Goal: Book appointment/travel/reservation

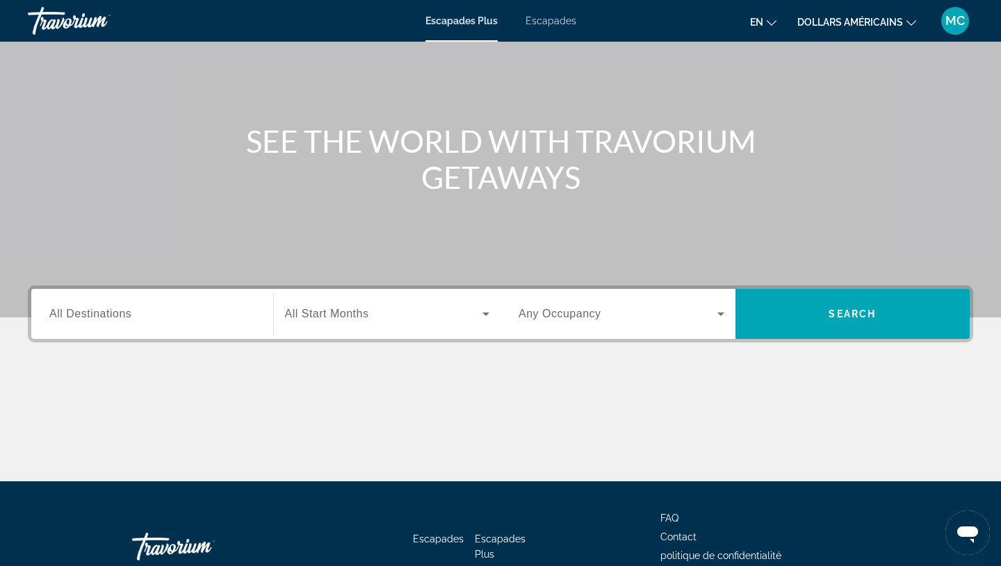
scroll to position [78, 0]
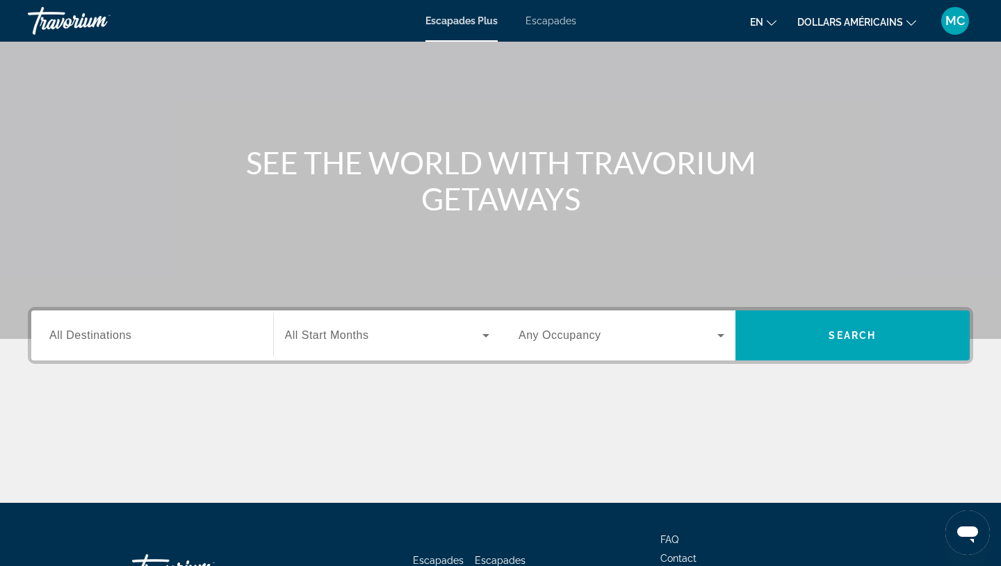
click at [261, 348] on div "Destination All Destinations" at bounding box center [152, 336] width 228 height 40
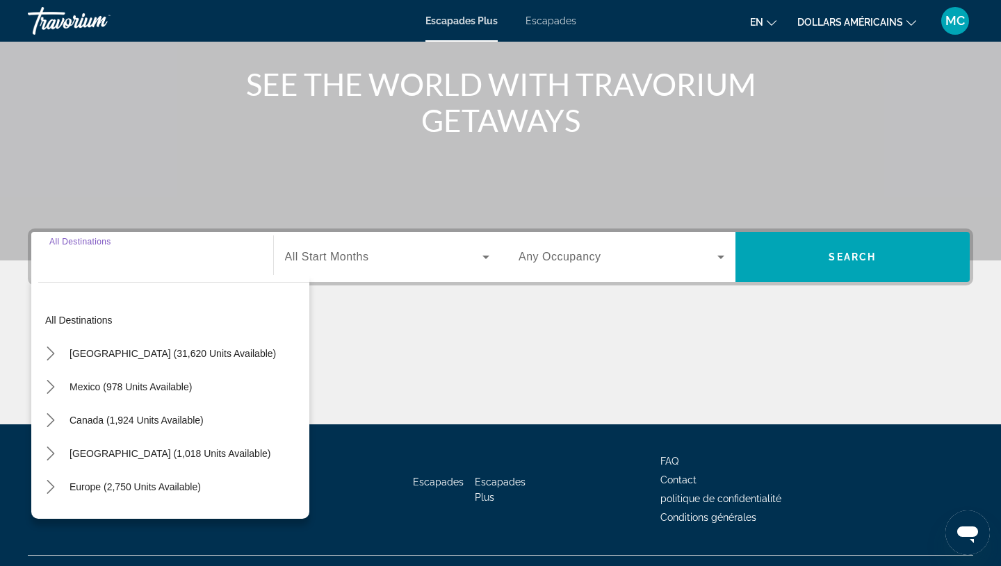
scroll to position [185, 0]
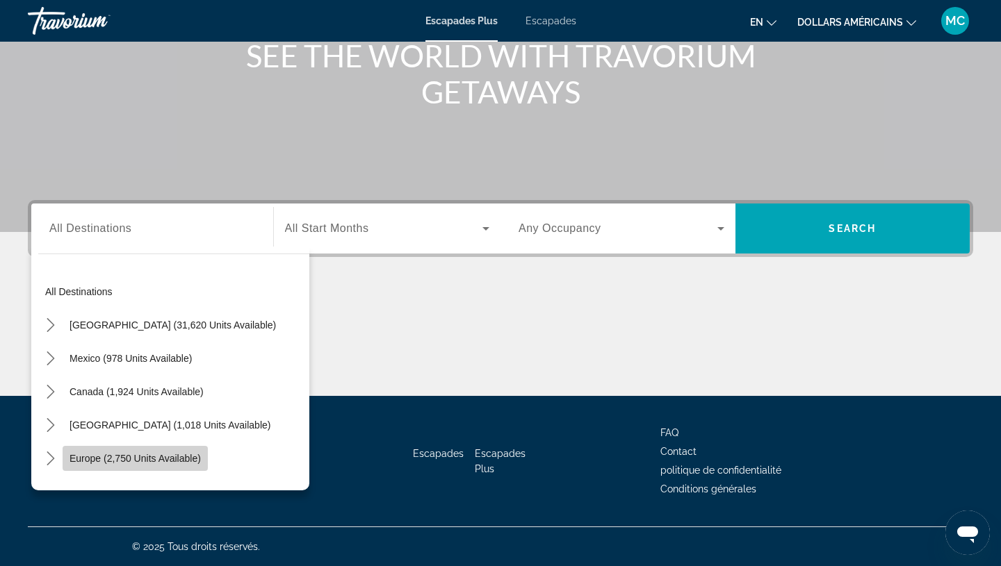
click at [159, 458] on span "Europe (2,750 units available)" at bounding box center [135, 458] width 131 height 11
type input "**********"
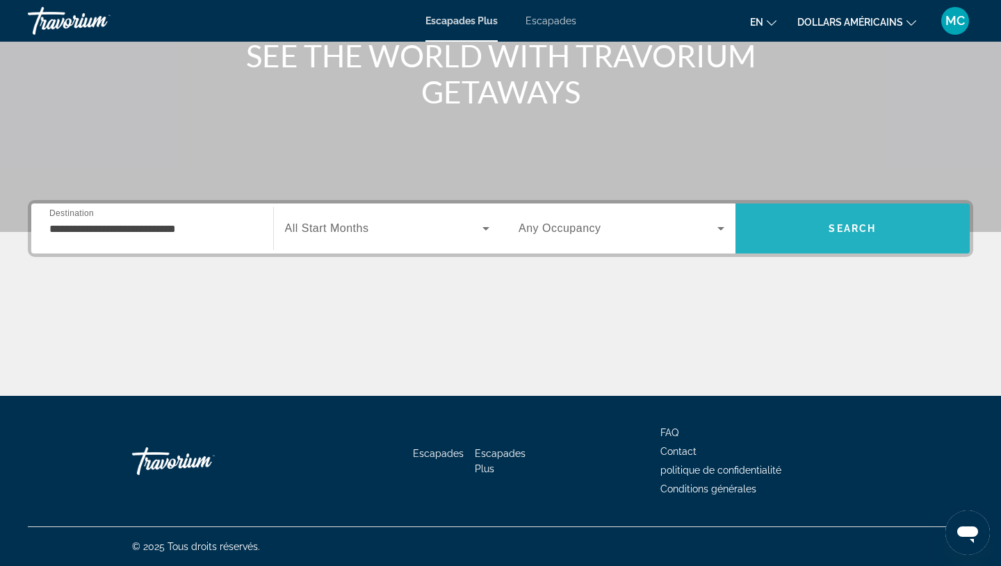
click at [826, 236] on span "Recherche" at bounding box center [852, 228] width 235 height 33
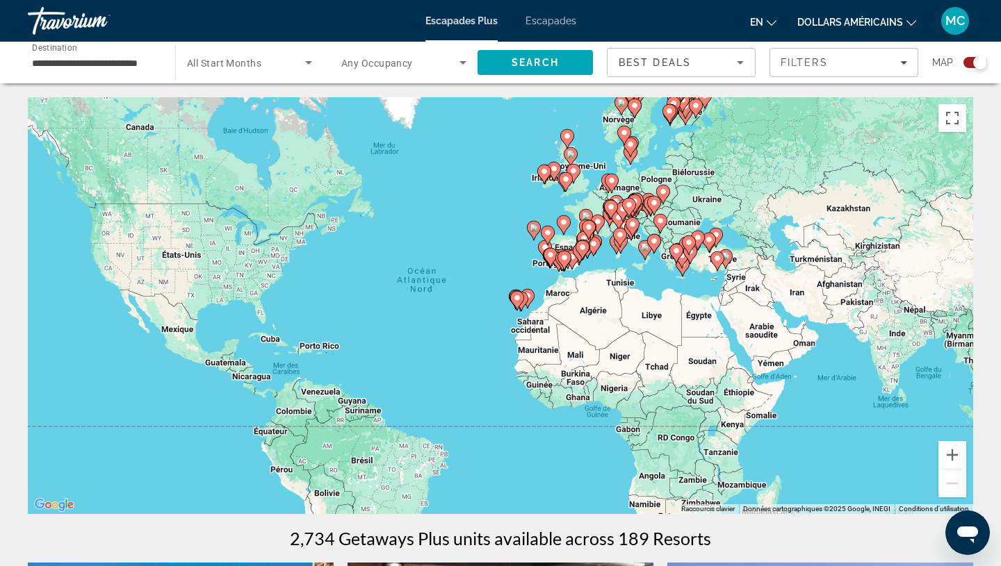
drag, startPoint x: 627, startPoint y: 266, endPoint x: 589, endPoint y: 263, distance: 37.6
click at [589, 263] on div "Pour activer le glissement avec le clavier, appuyez sur Alt+Entrée. Une fois ce…" at bounding box center [500, 305] width 945 height 417
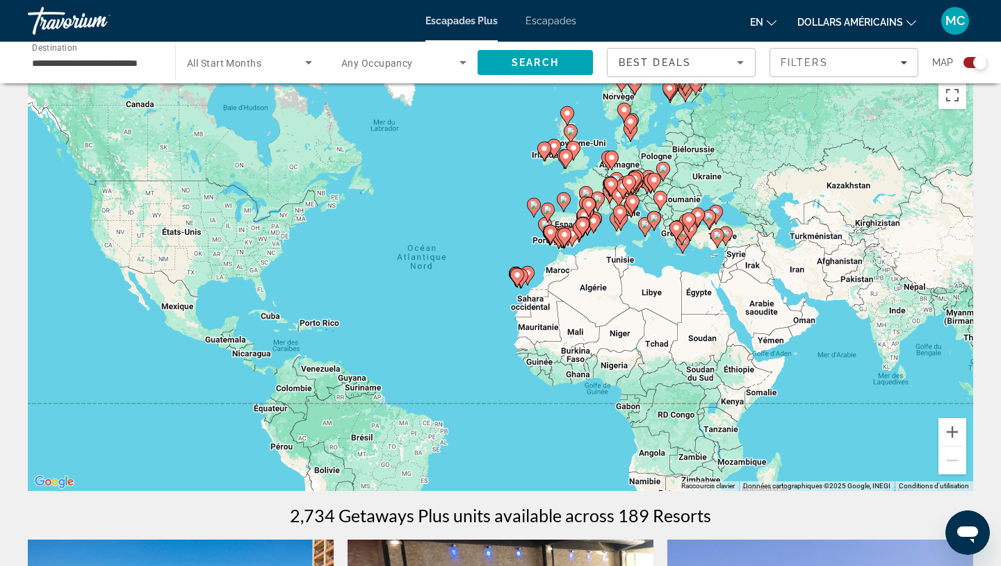
scroll to position [25, 0]
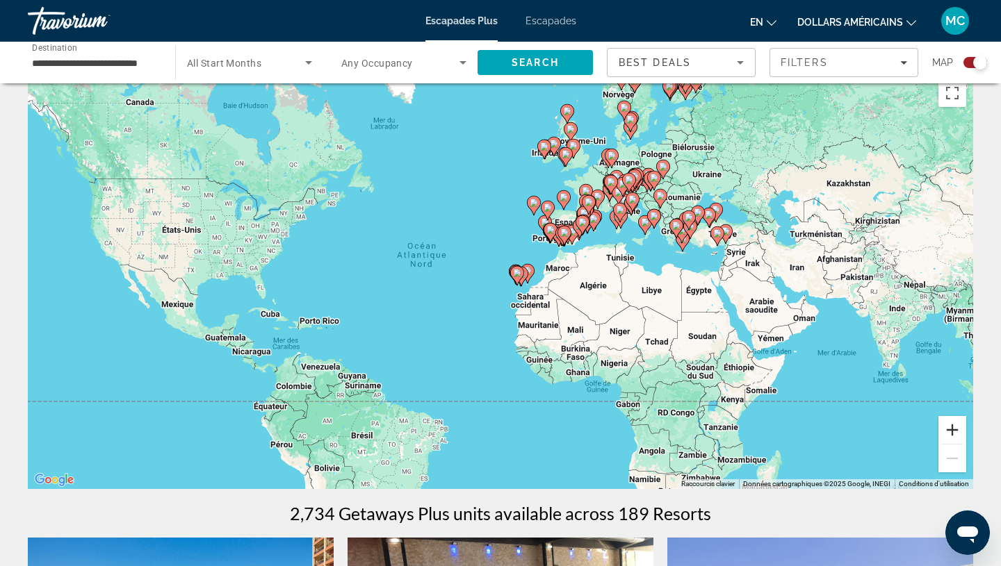
click at [954, 427] on button "Zoom avant" at bounding box center [952, 430] width 28 height 28
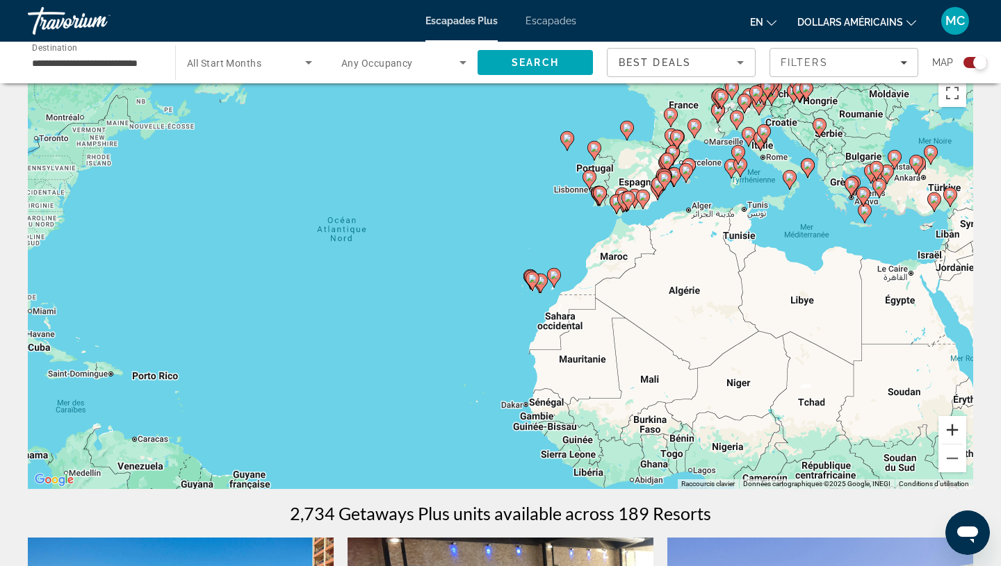
click at [954, 427] on button "Zoom avant" at bounding box center [952, 430] width 28 height 28
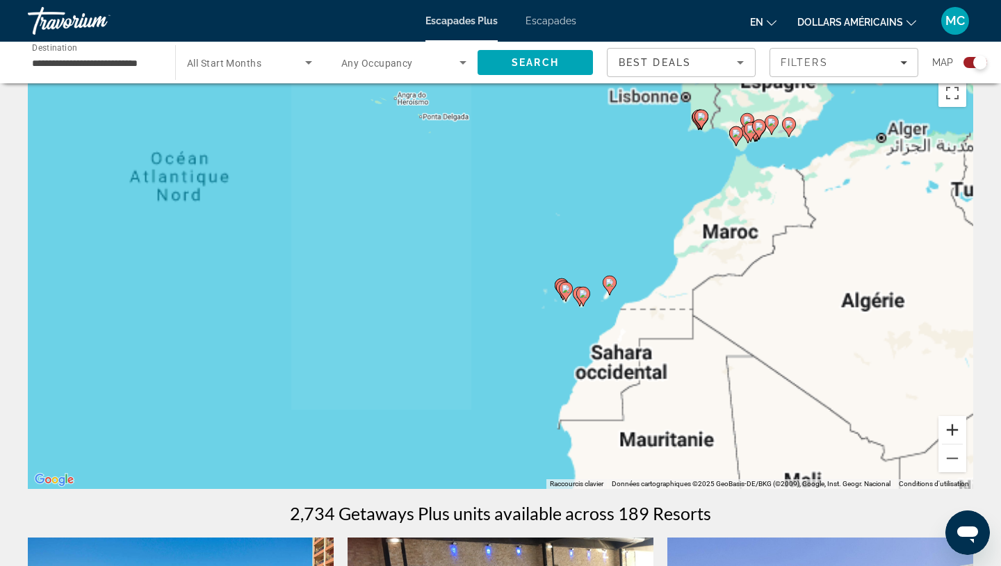
click at [954, 427] on button "Zoom avant" at bounding box center [952, 430] width 28 height 28
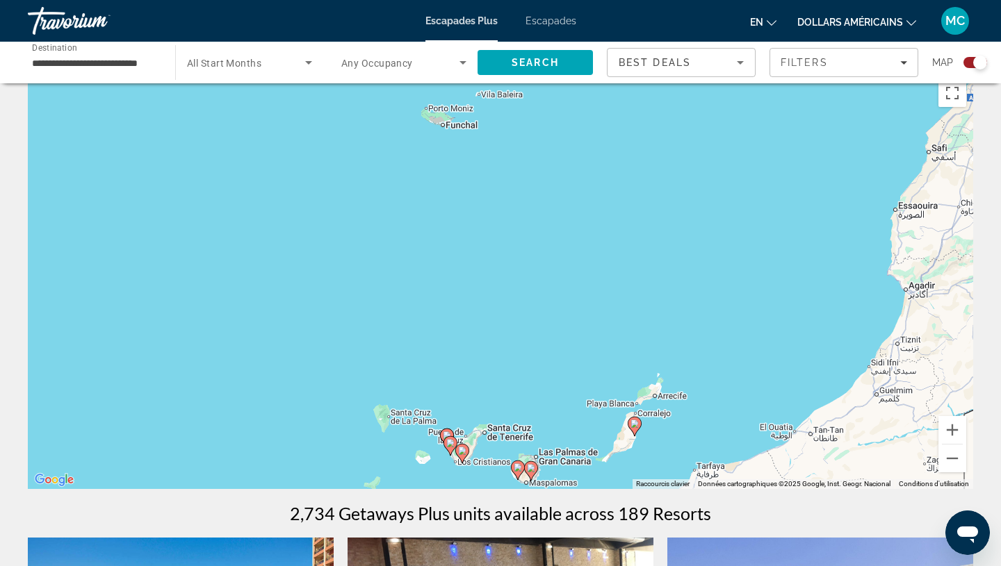
drag, startPoint x: 892, startPoint y: 220, endPoint x: 593, endPoint y: 316, distance: 314.6
click at [593, 316] on div "Pour activer le glissement avec le clavier, appuyez sur Alt+Entrée. Une fois ce…" at bounding box center [500, 280] width 945 height 417
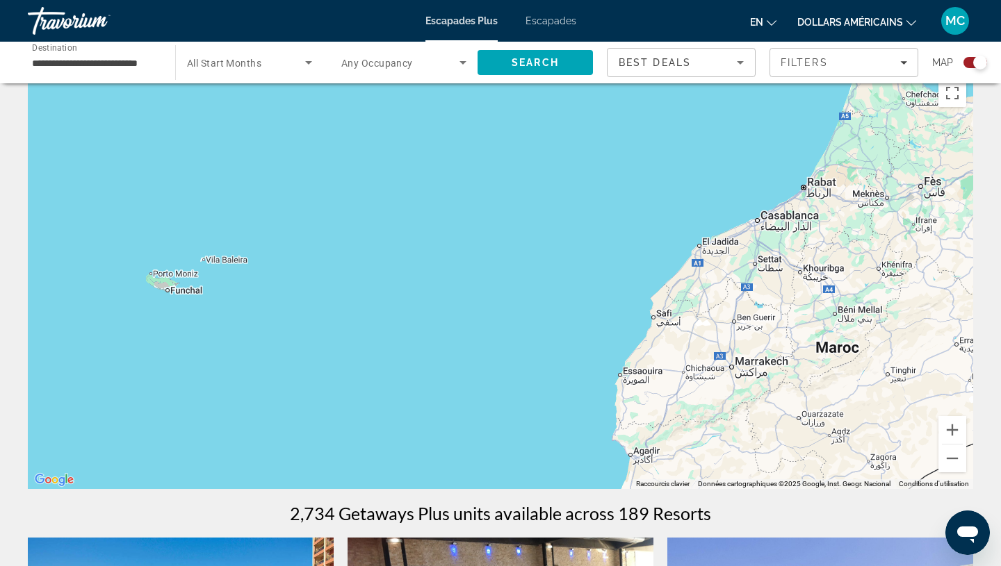
drag, startPoint x: 784, startPoint y: 193, endPoint x: 497, endPoint y: 370, distance: 337.4
click at [497, 370] on div "Pour activer le glissement avec le clavier, appuyez sur Alt+Entrée. Une fois ce…" at bounding box center [500, 280] width 945 height 417
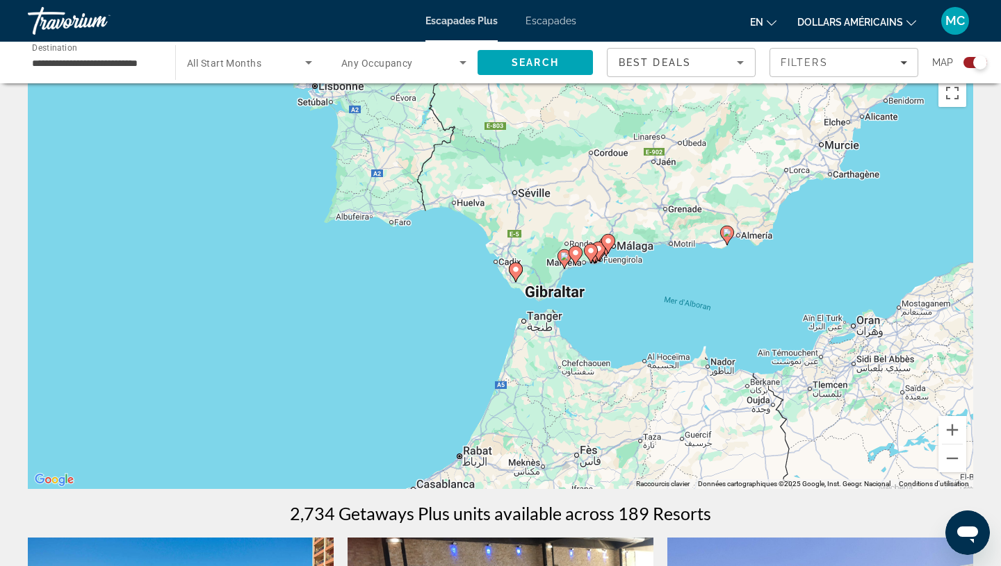
drag, startPoint x: 683, startPoint y: 245, endPoint x: 419, endPoint y: 444, distance: 330.4
click at [419, 444] on div "Pour activer le glissement avec le clavier, appuyez sur Alt+Entrée. Une fois ce…" at bounding box center [500, 280] width 945 height 417
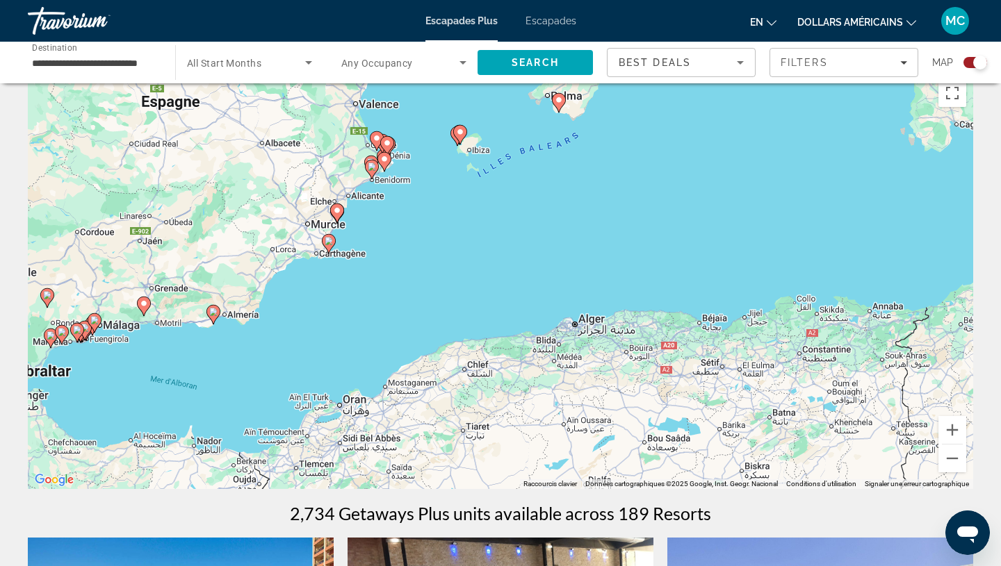
drag, startPoint x: 899, startPoint y: 248, endPoint x: 382, endPoint y: 328, distance: 523.3
click at [382, 328] on div "Pour activer le glissement avec le clavier, appuyez sur Alt+Entrée. Une fois ce…" at bounding box center [500, 280] width 945 height 417
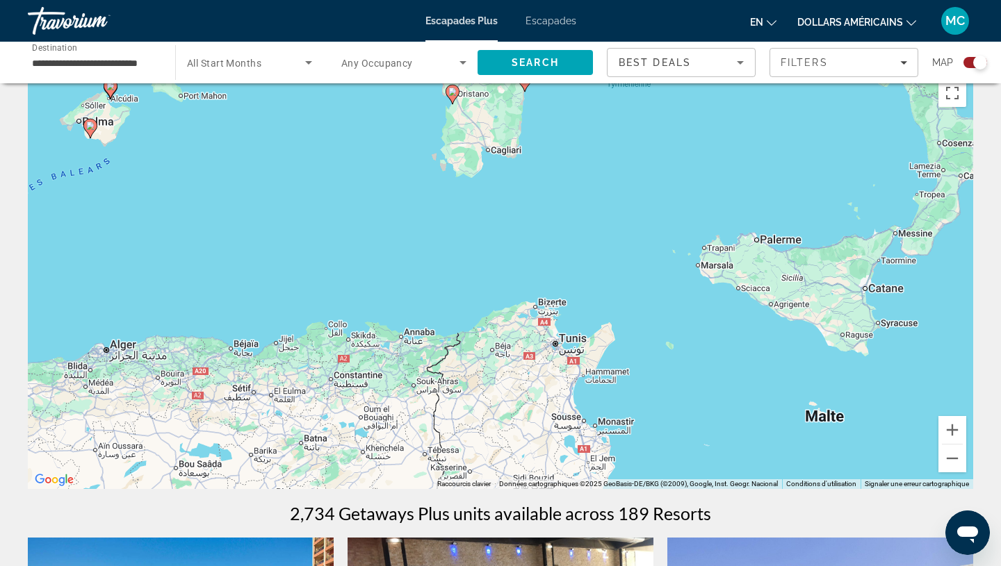
drag, startPoint x: 728, startPoint y: 244, endPoint x: 258, endPoint y: 270, distance: 470.6
click at [258, 270] on div "Pour activer le glissement avec le clavier, appuyez sur Alt+Entrée. Une fois ce…" at bounding box center [500, 280] width 945 height 417
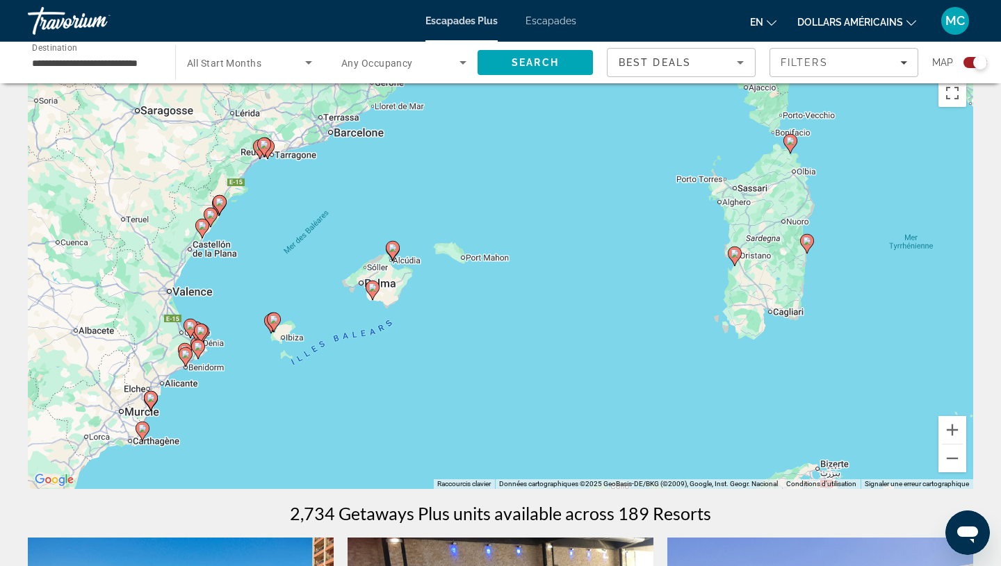
drag, startPoint x: 665, startPoint y: 168, endPoint x: 964, endPoint y: 308, distance: 329.9
click at [964, 308] on div "Pour activer le glissement avec le clavier, appuyez sur Alt+Entrée. Une fois ce…" at bounding box center [500, 280] width 945 height 417
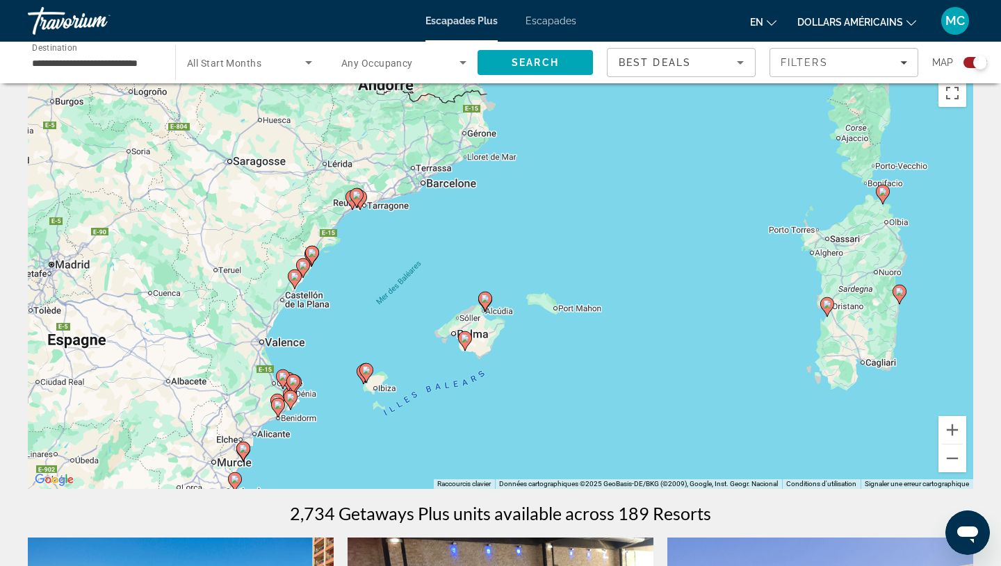
drag, startPoint x: 367, startPoint y: 357, endPoint x: 437, endPoint y: 433, distance: 103.8
click at [437, 433] on div "Pour activer le glissement avec le clavier, appuyez sur Alt+Entrée. Une fois ce…" at bounding box center [500, 280] width 945 height 417
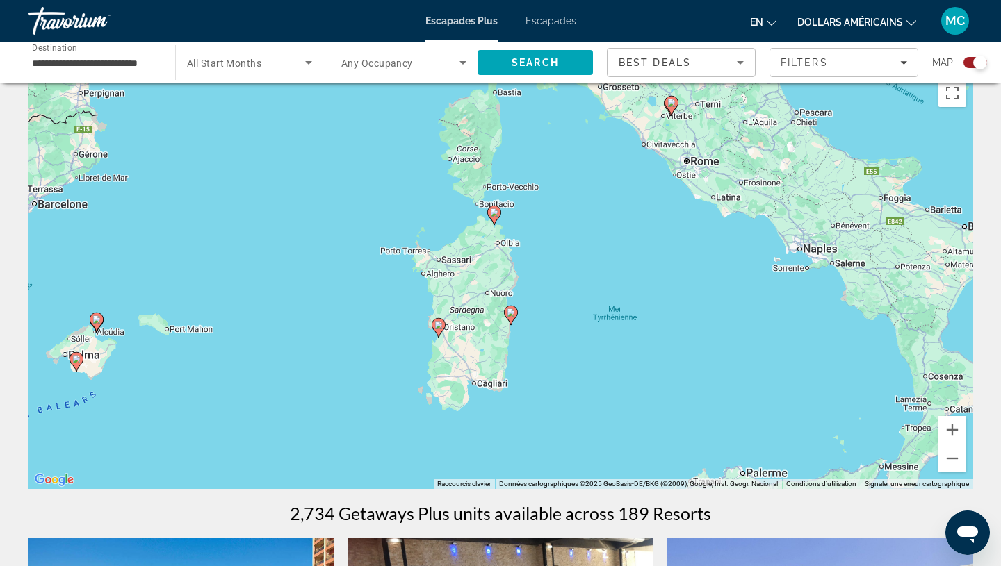
drag, startPoint x: 655, startPoint y: 255, endPoint x: 423, endPoint y: 224, distance: 234.3
click at [423, 224] on div "Pour activer le glissement avec le clavier, appuyez sur Alt+Entrée. Une fois ce…" at bounding box center [500, 280] width 945 height 417
click at [437, 331] on icon "Contenu principal" at bounding box center [438, 328] width 13 height 18
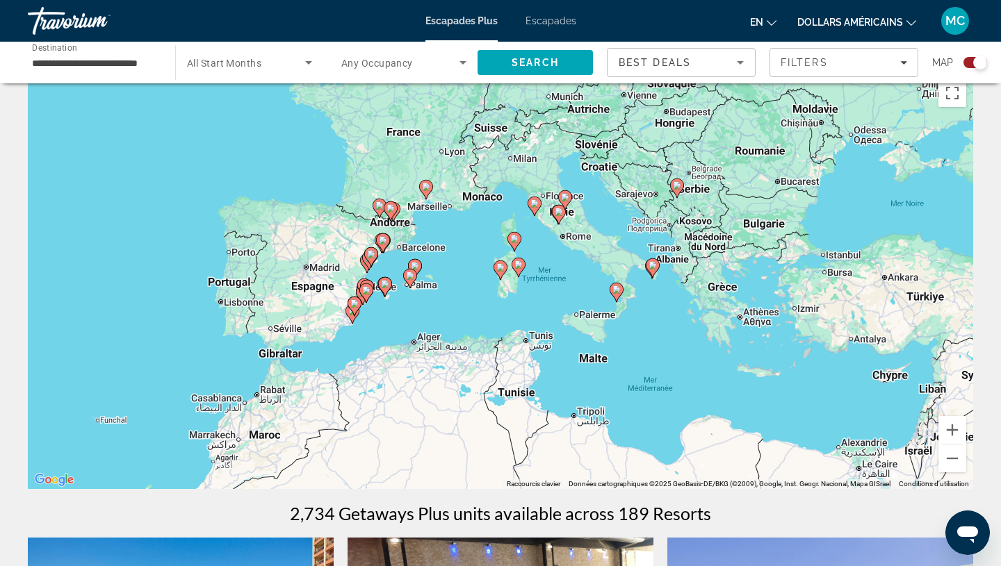
click at [565, 196] on image "Contenu principal" at bounding box center [565, 197] width 8 height 8
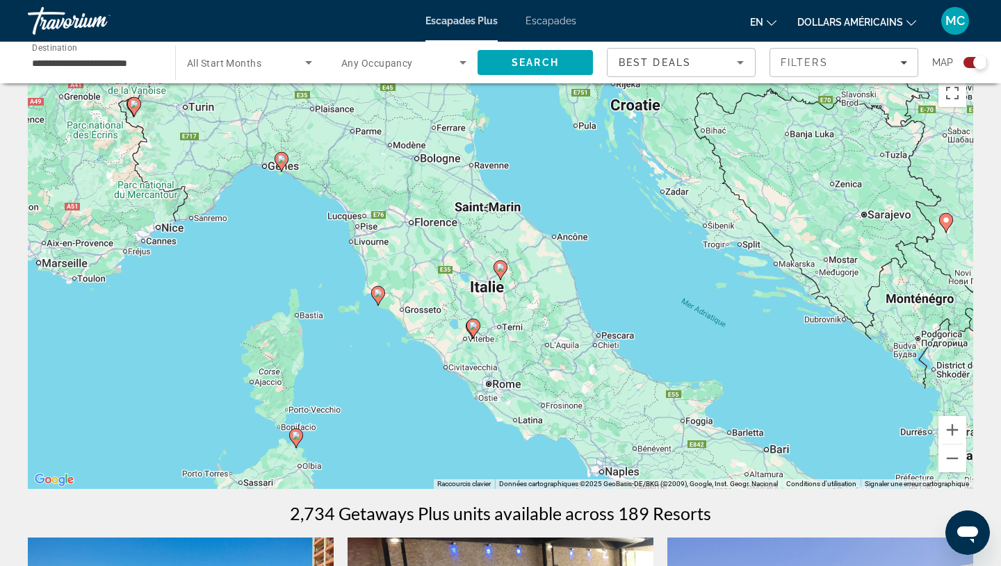
click at [473, 327] on image "Contenu principal" at bounding box center [473, 326] width 8 height 8
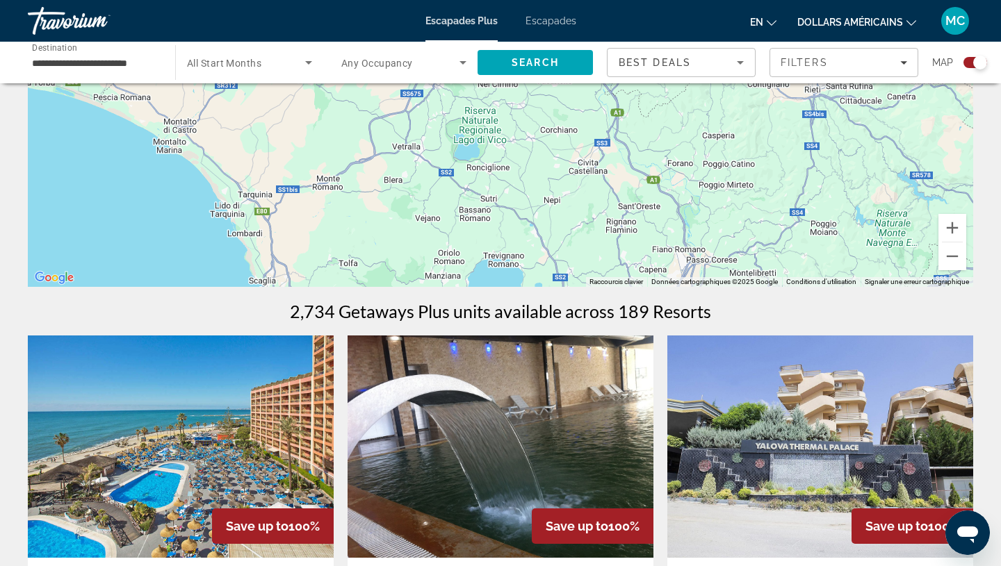
scroll to position [228, 0]
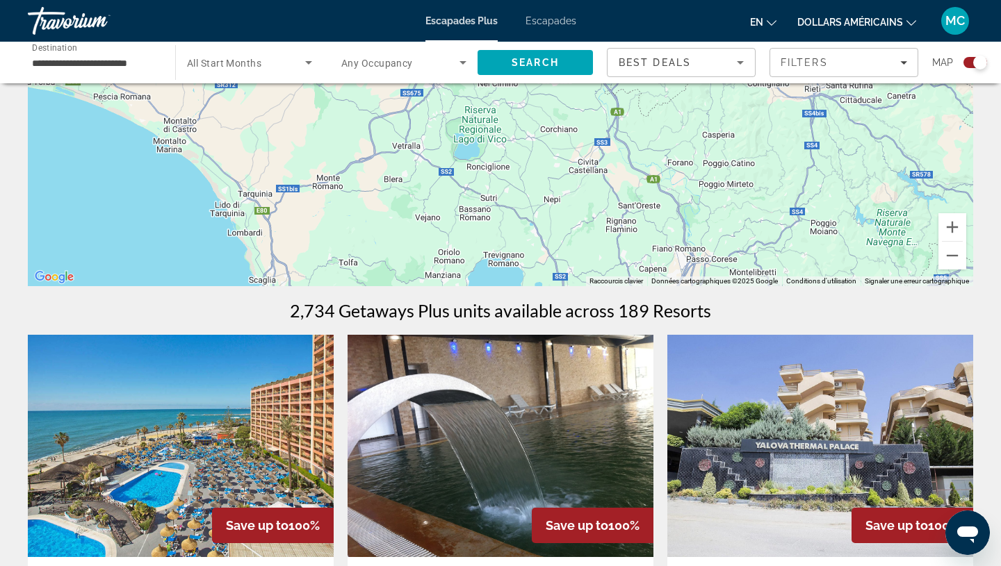
click at [250, 58] on span "All Start Months" at bounding box center [224, 63] width 74 height 11
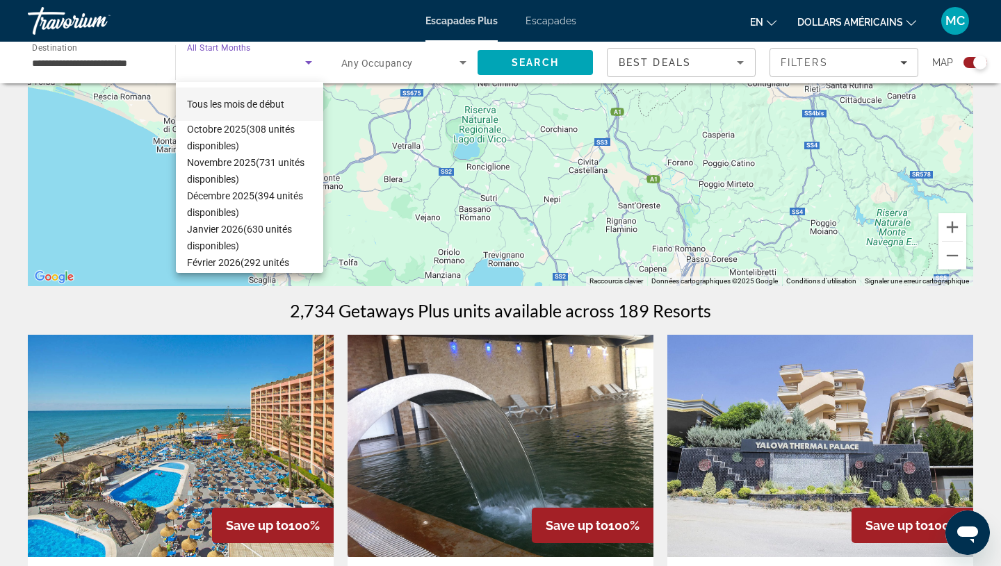
click at [125, 57] on div at bounding box center [500, 283] width 1001 height 566
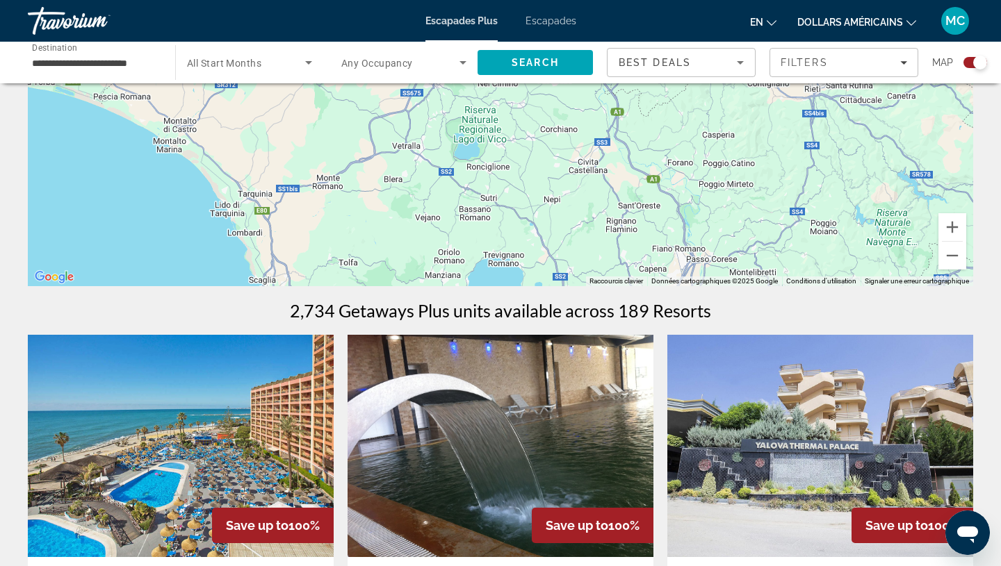
click at [151, 63] on input "**********" at bounding box center [94, 63] width 125 height 17
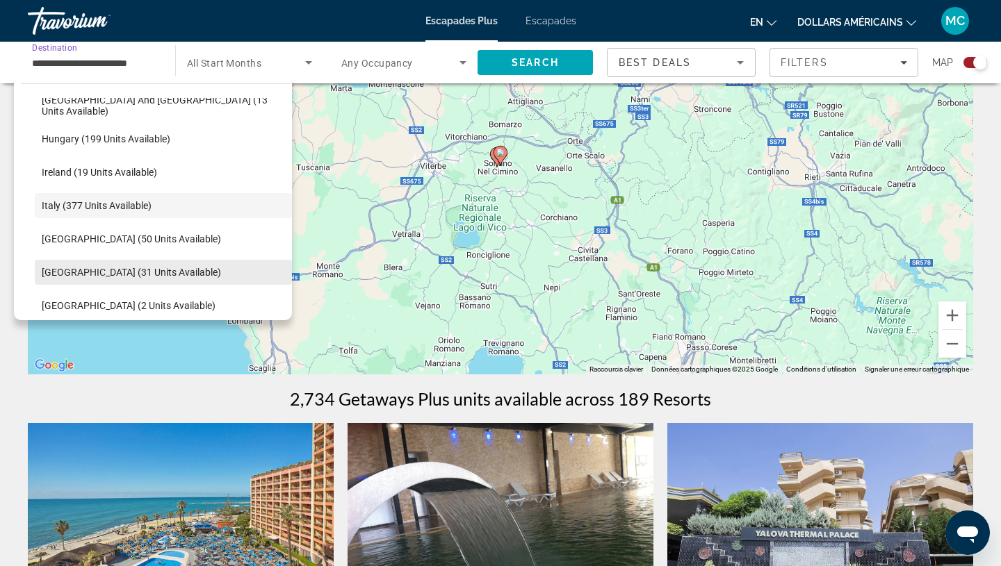
scroll to position [0, 0]
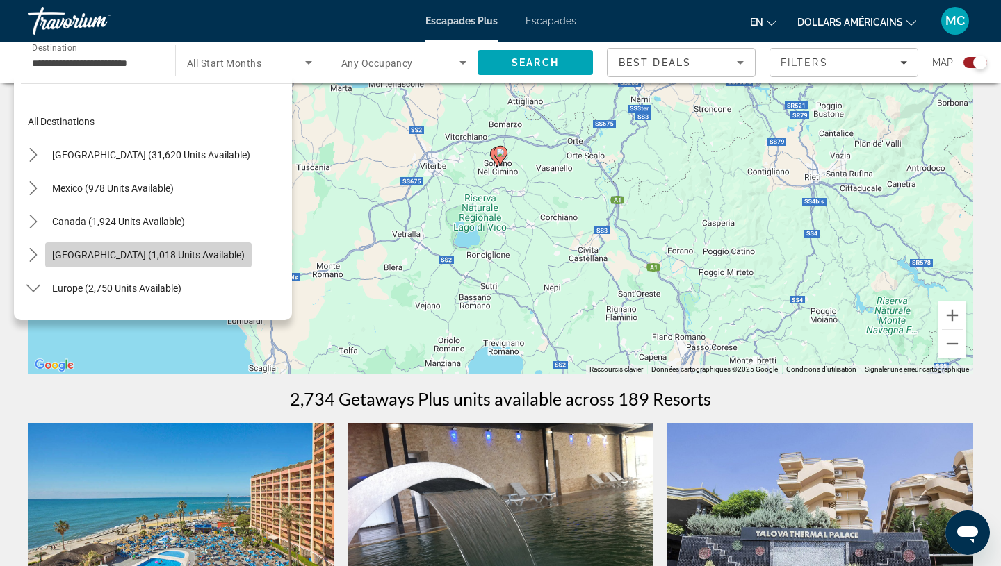
click at [127, 256] on span "[GEOGRAPHIC_DATA] (1,018 units available)" at bounding box center [148, 255] width 193 height 11
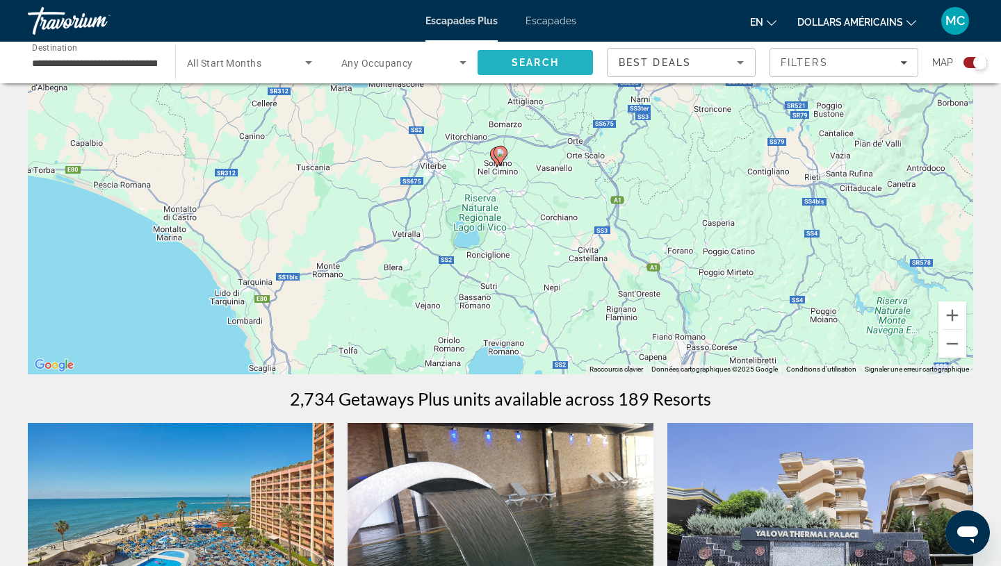
click at [519, 65] on span "Search" at bounding box center [535, 62] width 47 height 11
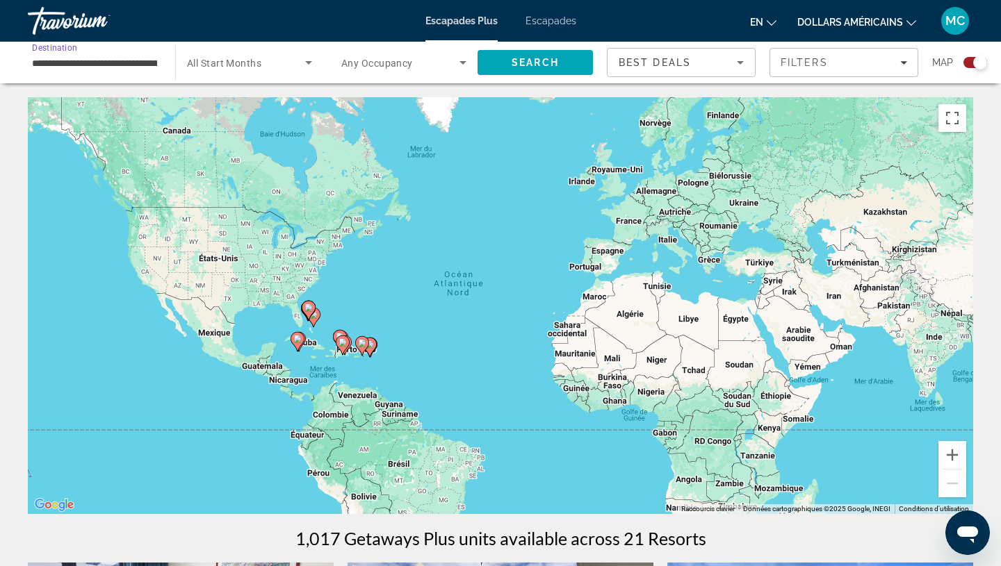
click at [133, 60] on input "**********" at bounding box center [94, 63] width 125 height 17
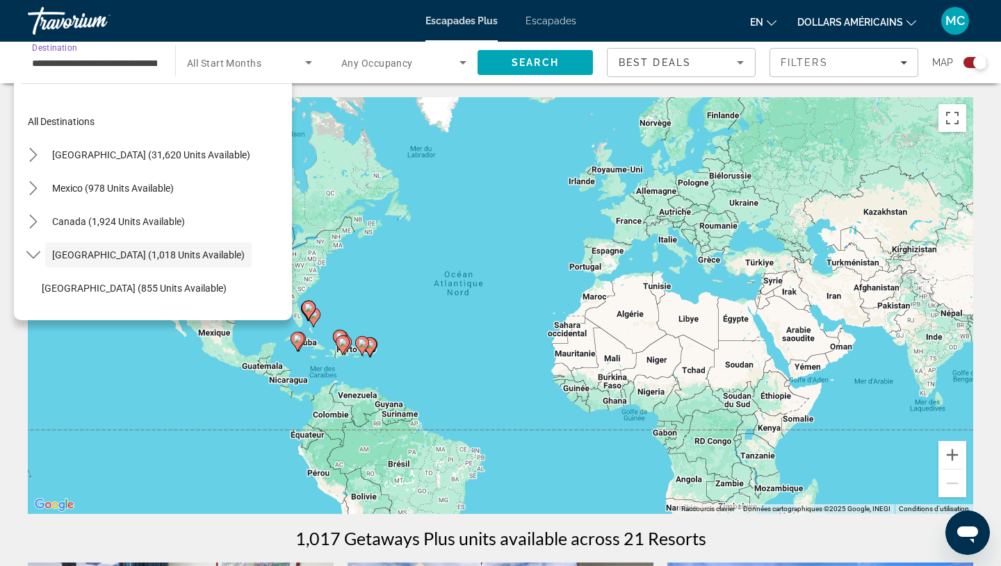
scroll to position [49, 0]
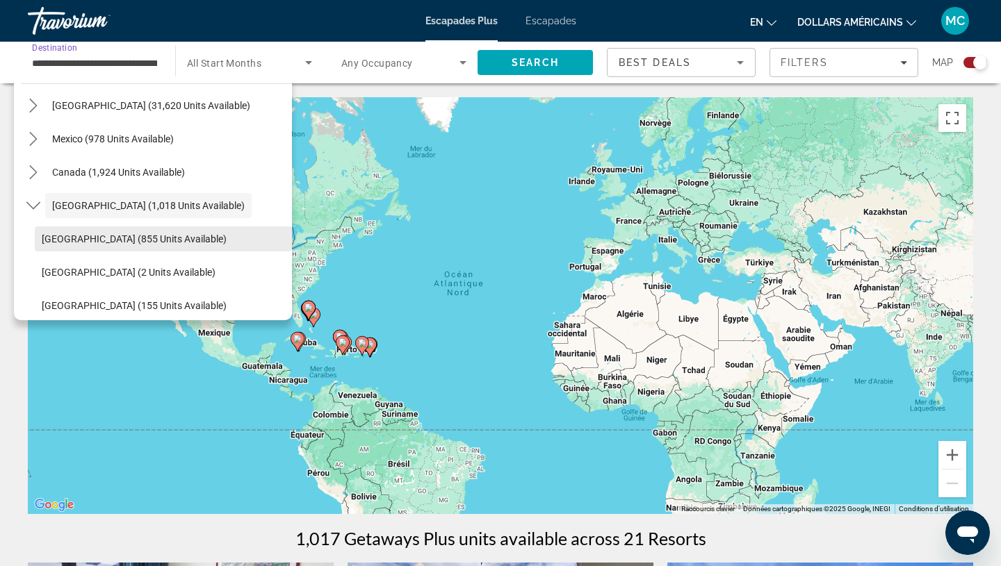
click at [163, 245] on span "Select destination: Bahamas (855 units available)" at bounding box center [163, 238] width 257 height 33
type input "**********"
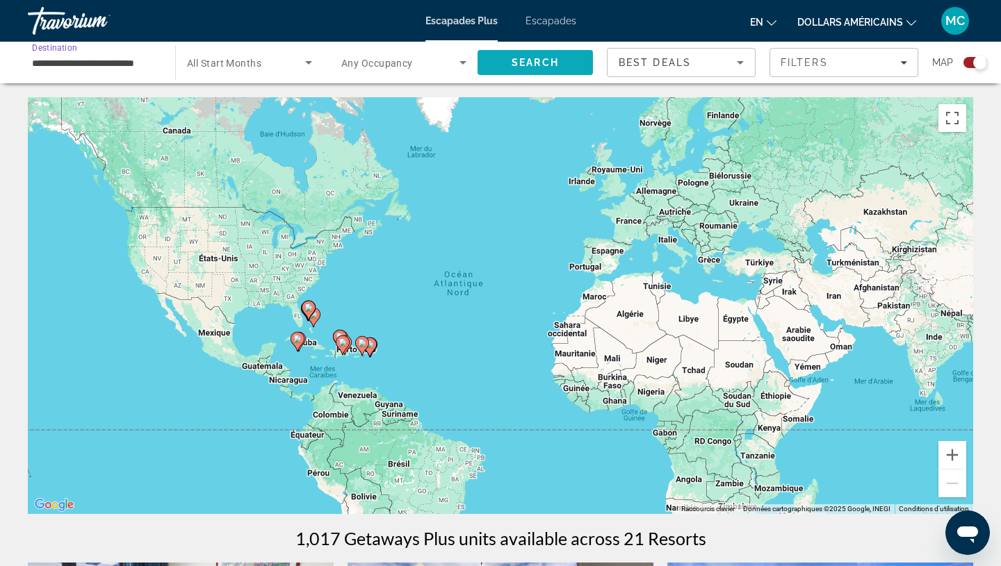
click at [516, 54] on span "Search" at bounding box center [535, 62] width 115 height 33
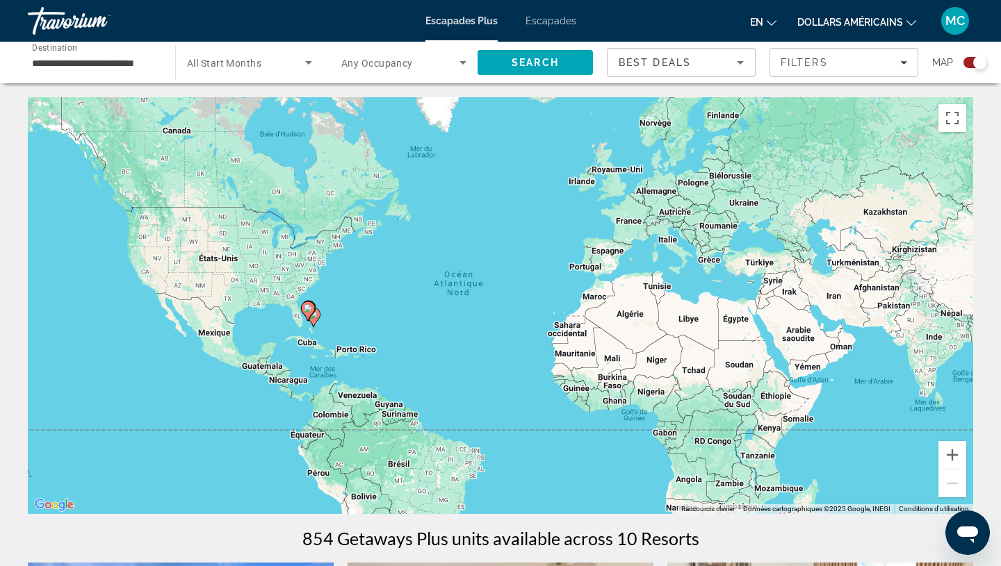
click at [566, 19] on font "Escapades" at bounding box center [550, 20] width 51 height 11
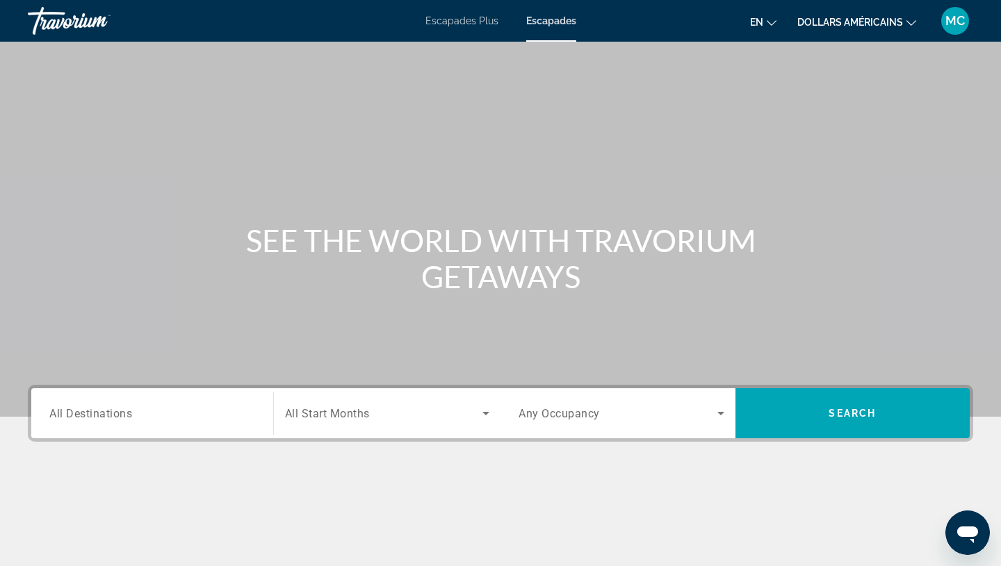
click at [769, 24] on icon "Changer de langue" at bounding box center [772, 23] width 10 height 10
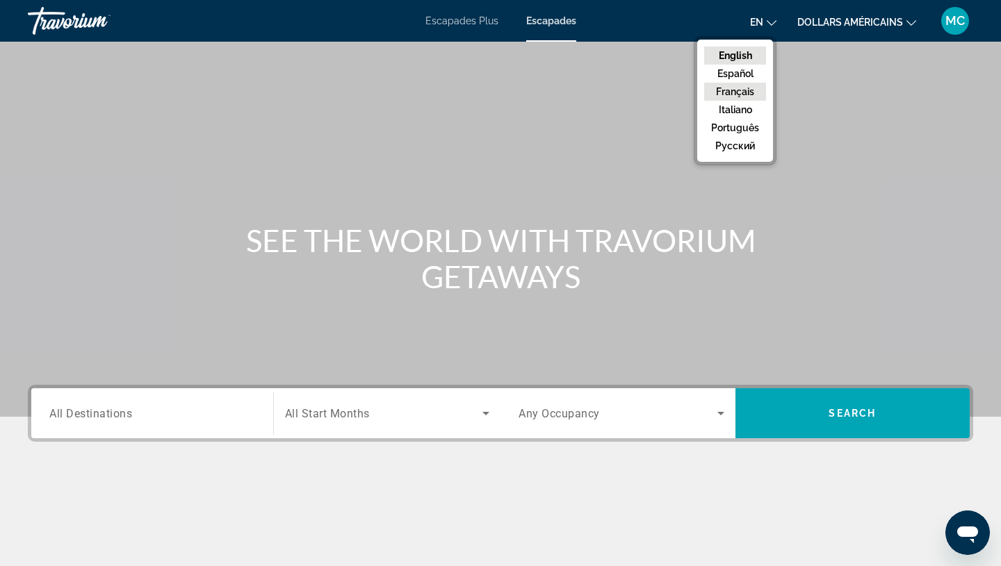
click at [744, 91] on button "Français" at bounding box center [735, 92] width 62 height 18
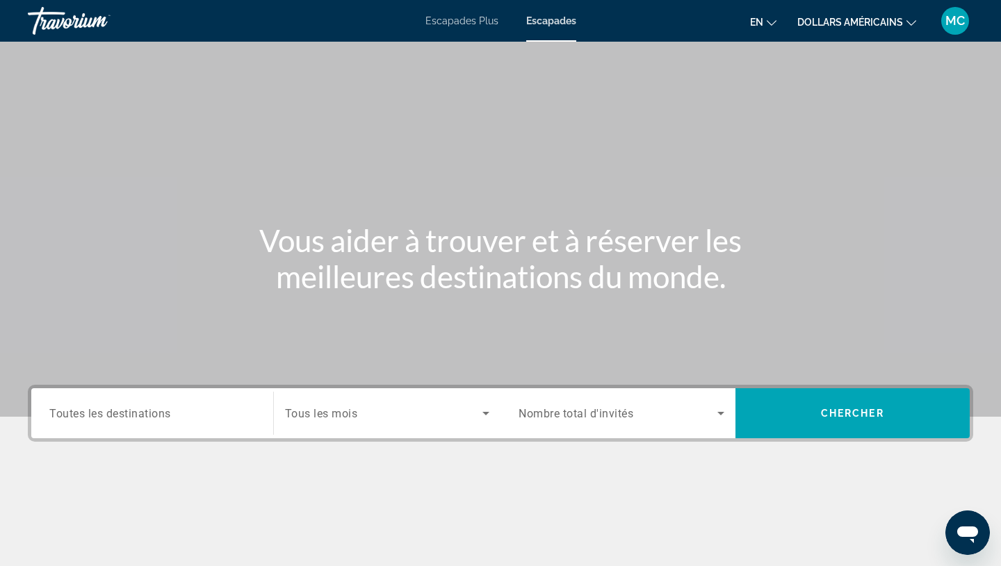
click at [908, 27] on button "dollars américains USD ($) MXN (Mex$) CAD (Can$) GBP (£) EUR (€) AUD (A$) NZD (…" at bounding box center [856, 22] width 119 height 20
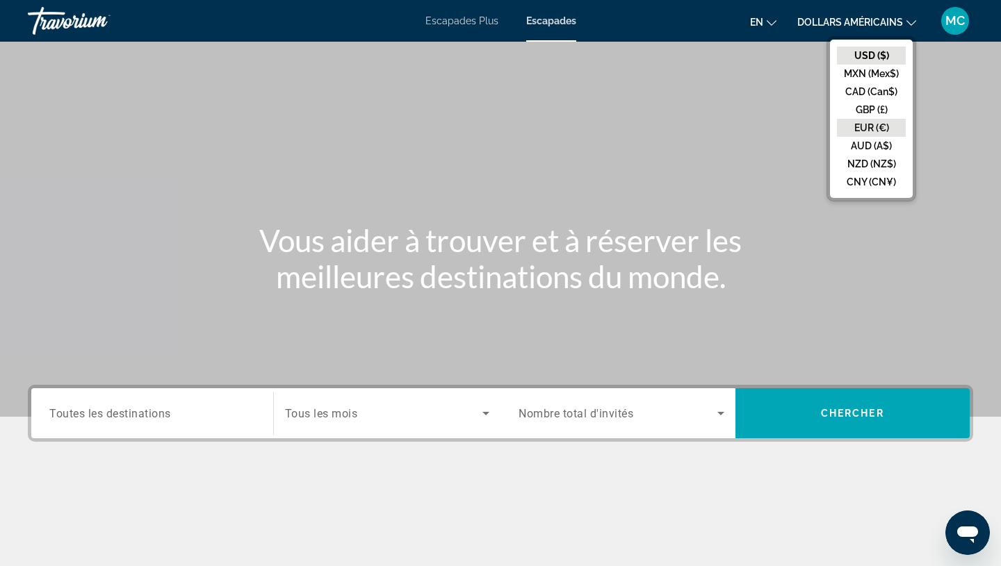
click at [880, 127] on button "EUR (€)" at bounding box center [871, 128] width 69 height 18
